Goal: Task Accomplishment & Management: Use online tool/utility

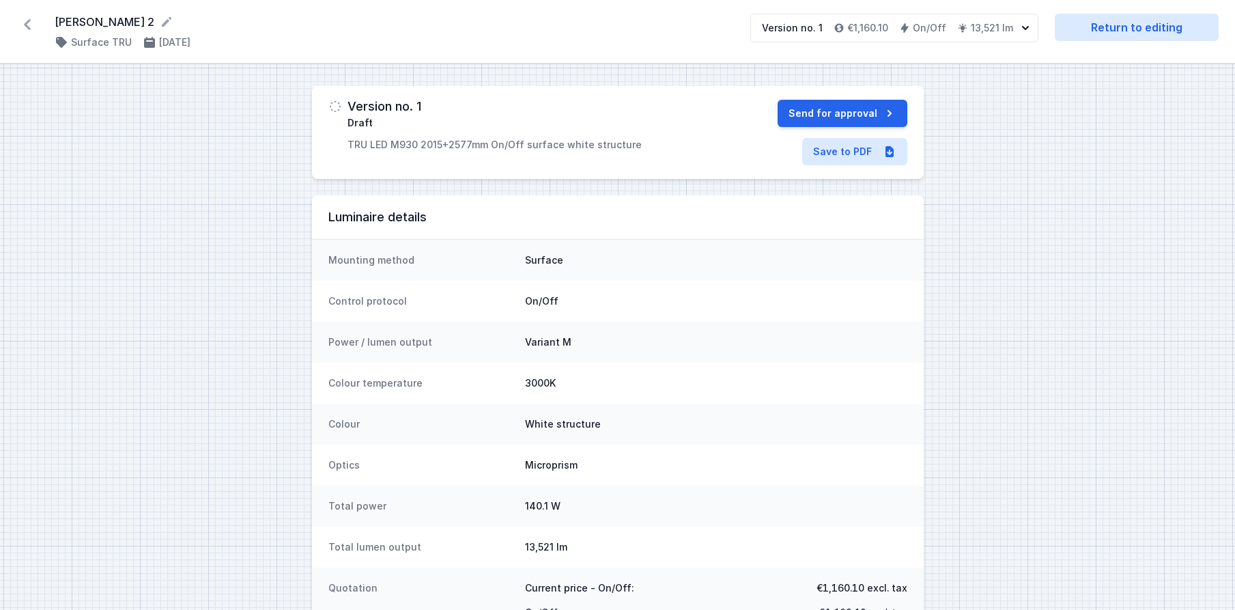
click at [29, 27] on icon at bounding box center [27, 25] width 22 height 22
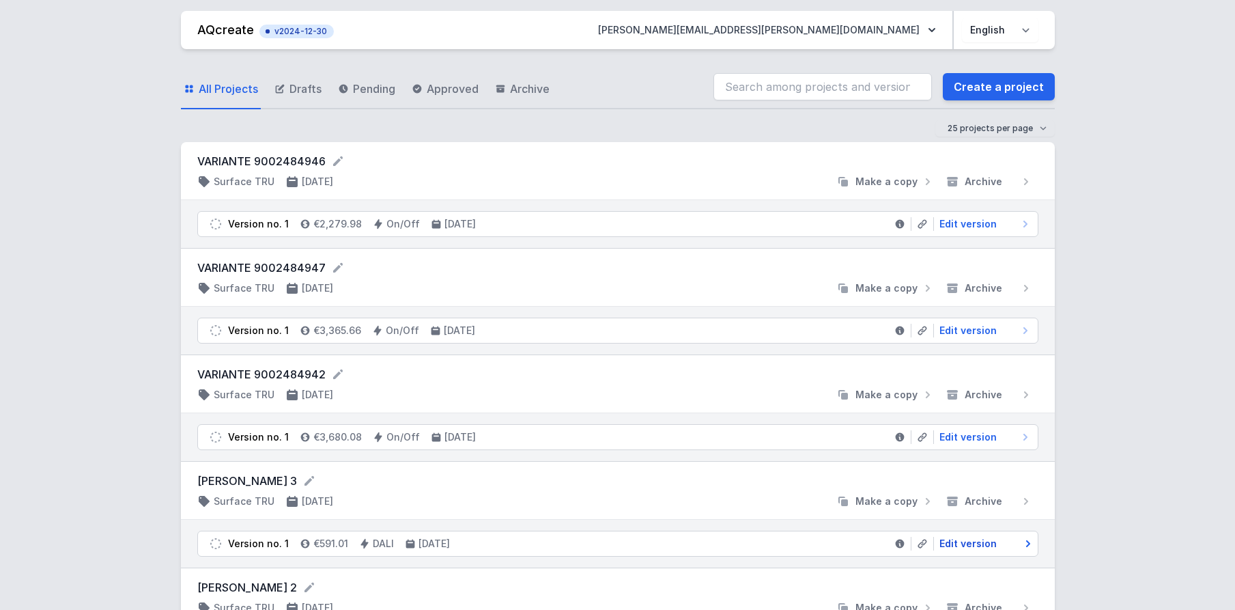
click at [979, 544] on span "Edit version" at bounding box center [968, 544] width 57 height 14
select select "M"
select select "3000"
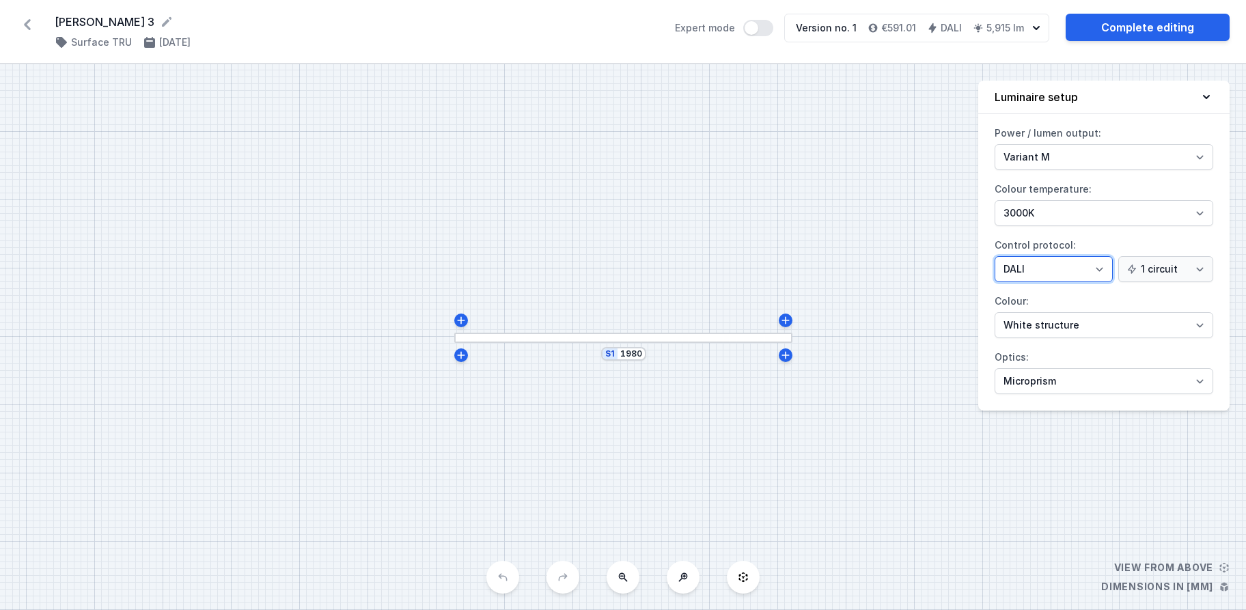
click at [1103, 266] on select "On/Off SwitchDIM DALI AQsmart" at bounding box center [1053, 269] width 118 height 26
select select "1"
click at [994, 256] on select "On/Off SwitchDIM DALI AQsmart" at bounding box center [1053, 269] width 118 height 26
click at [1187, 26] on link "Complete editing" at bounding box center [1147, 27] width 164 height 27
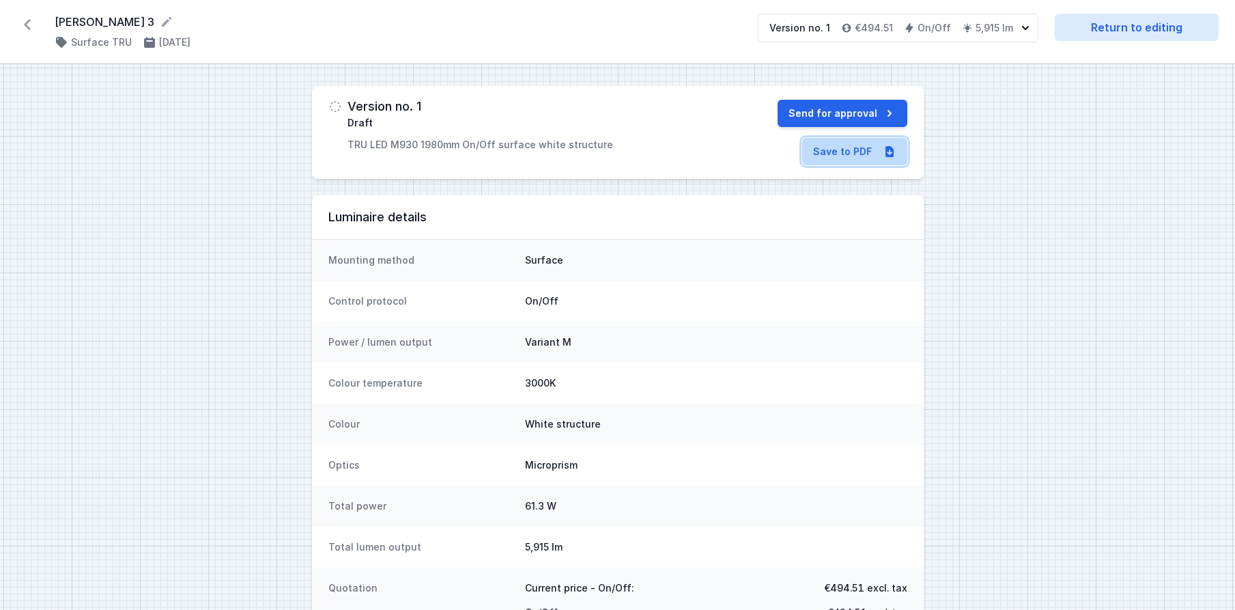
click at [849, 154] on link "Save to PDF" at bounding box center [854, 151] width 105 height 27
